Goal: Task Accomplishment & Management: Use online tool/utility

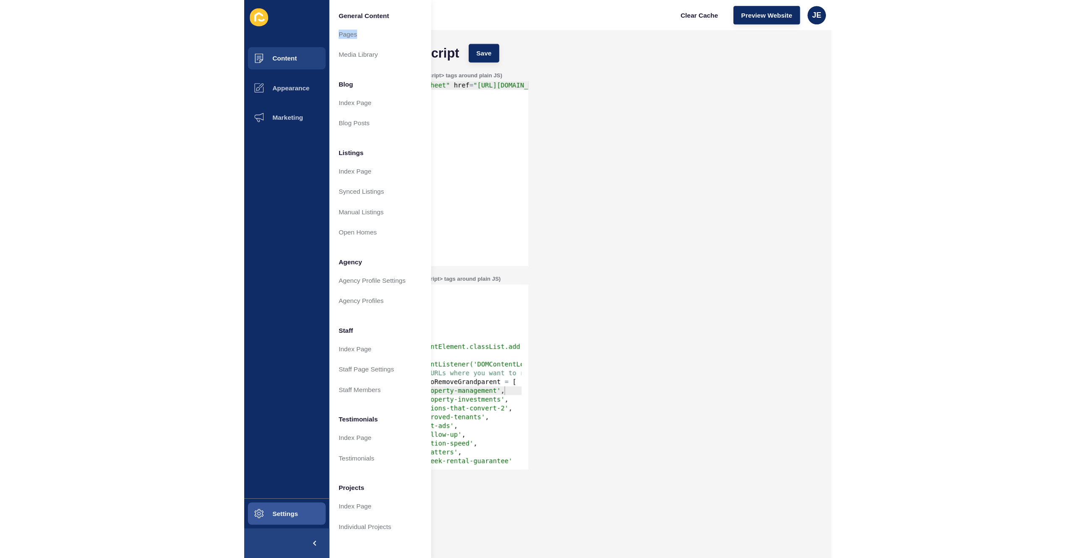
scroll to position [1608, 0]
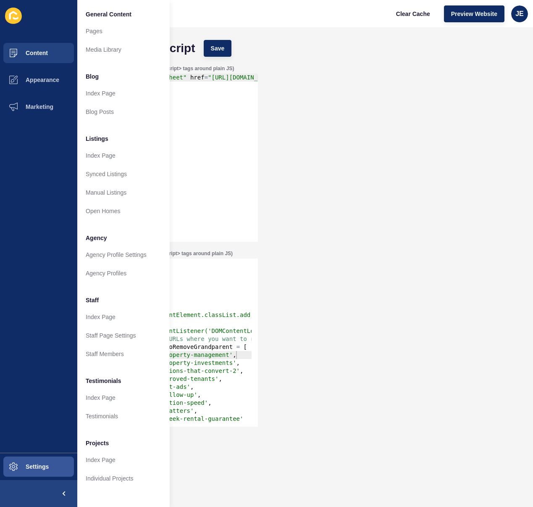
click at [339, 160] on div "Header JS (include <script>...</script> tags around plain JS) 1 < link rel = "s…" at bounding box center [305, 153] width 439 height 185
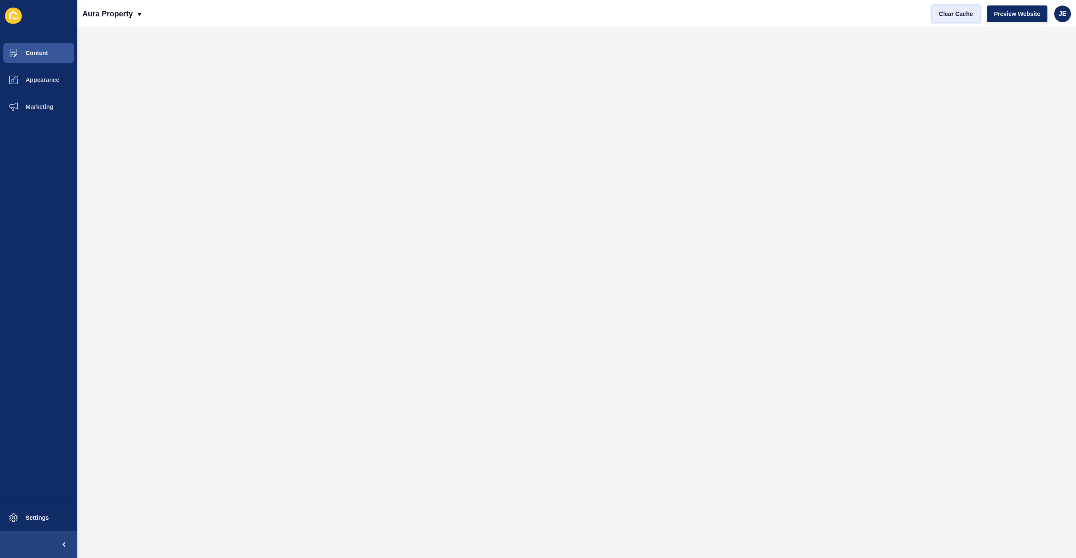
click at [533, 15] on span "Clear Cache" at bounding box center [956, 14] width 34 height 8
click at [533, 12] on span "Preview Website" at bounding box center [1017, 14] width 46 height 8
drag, startPoint x: 34, startPoint y: 74, endPoint x: 34, endPoint y: 59, distance: 14.3
click at [33, 74] on button "Appearance" at bounding box center [38, 79] width 77 height 27
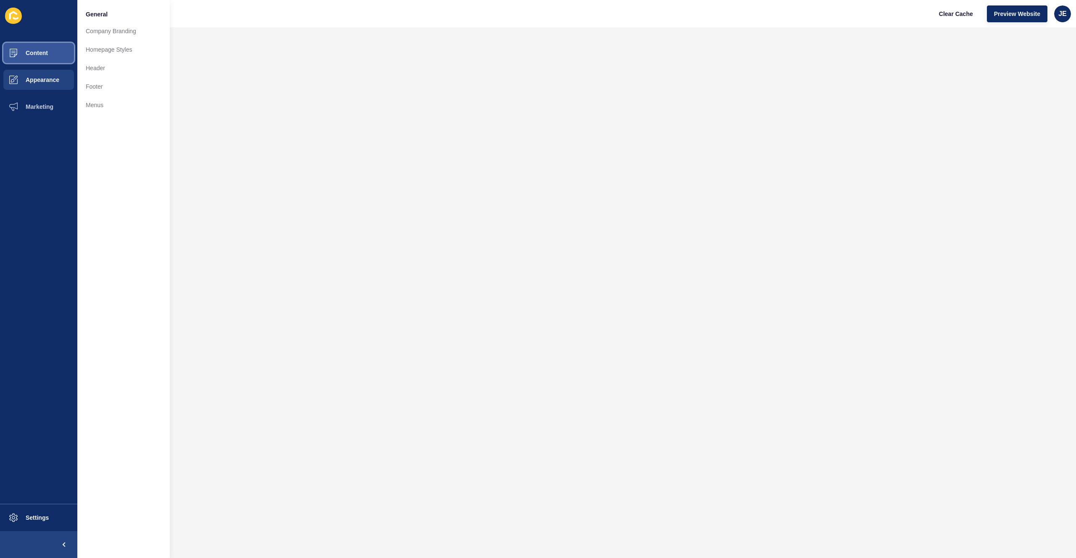
click at [38, 54] on span "Content" at bounding box center [23, 53] width 49 height 7
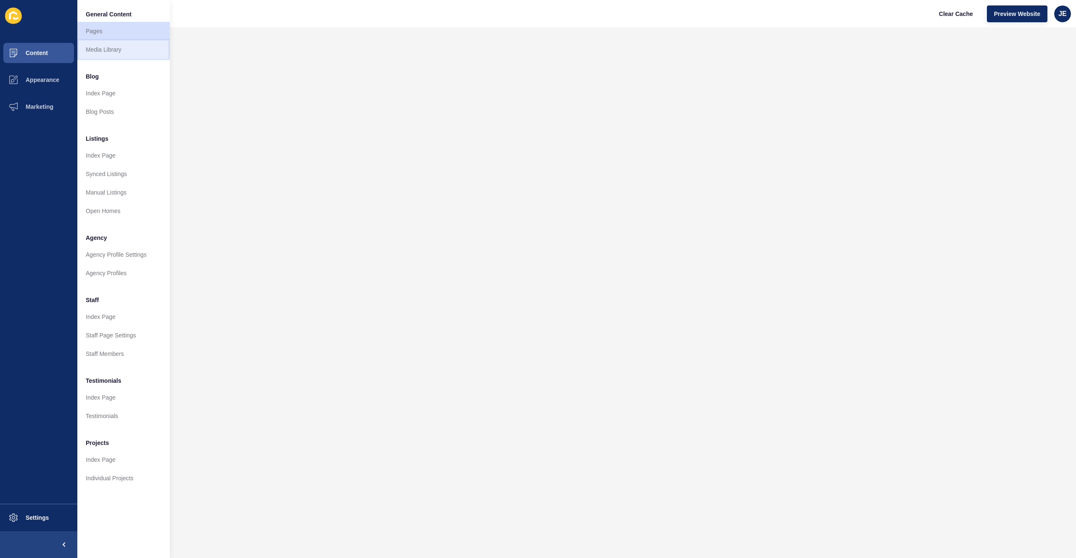
click at [81, 50] on link "Media Library" at bounding box center [123, 49] width 92 height 18
